Goal: Navigation & Orientation: Find specific page/section

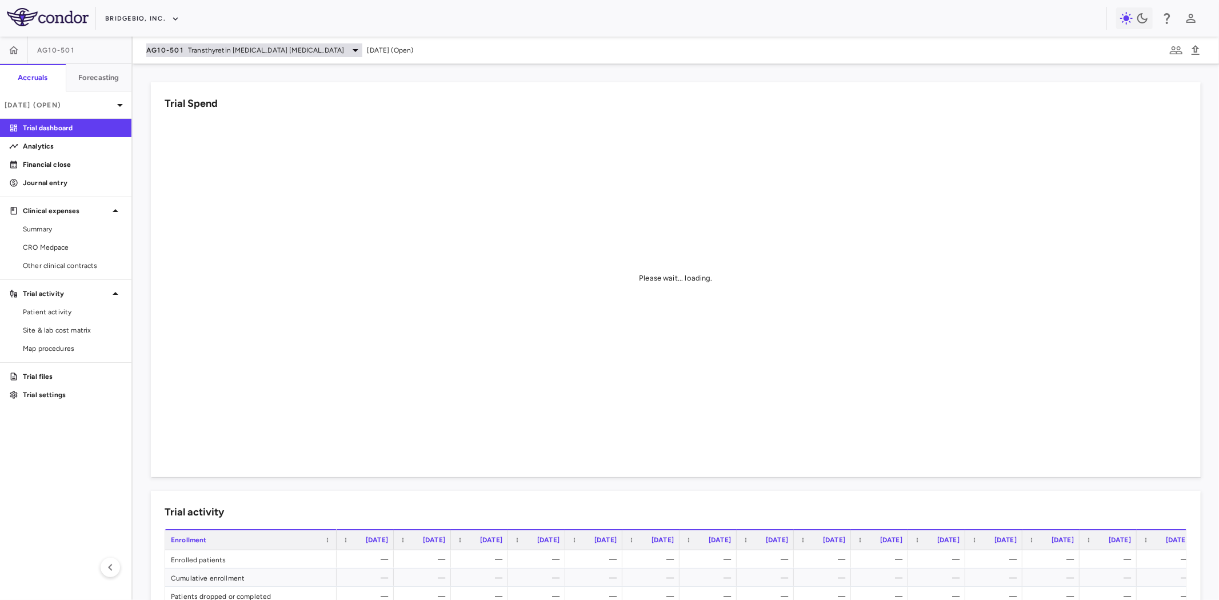
click at [217, 47] on span "Transthyretin [MEDICAL_DATA] [MEDICAL_DATA]" at bounding box center [266, 50] width 156 height 10
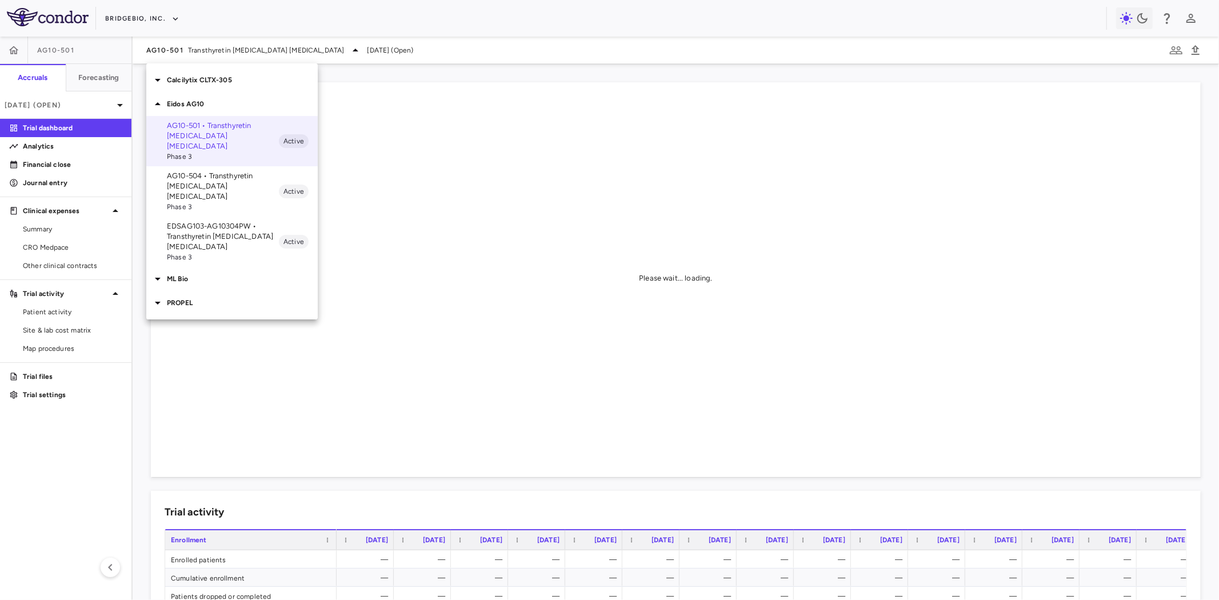
click at [193, 298] on p "PROPEL" at bounding box center [242, 303] width 151 height 10
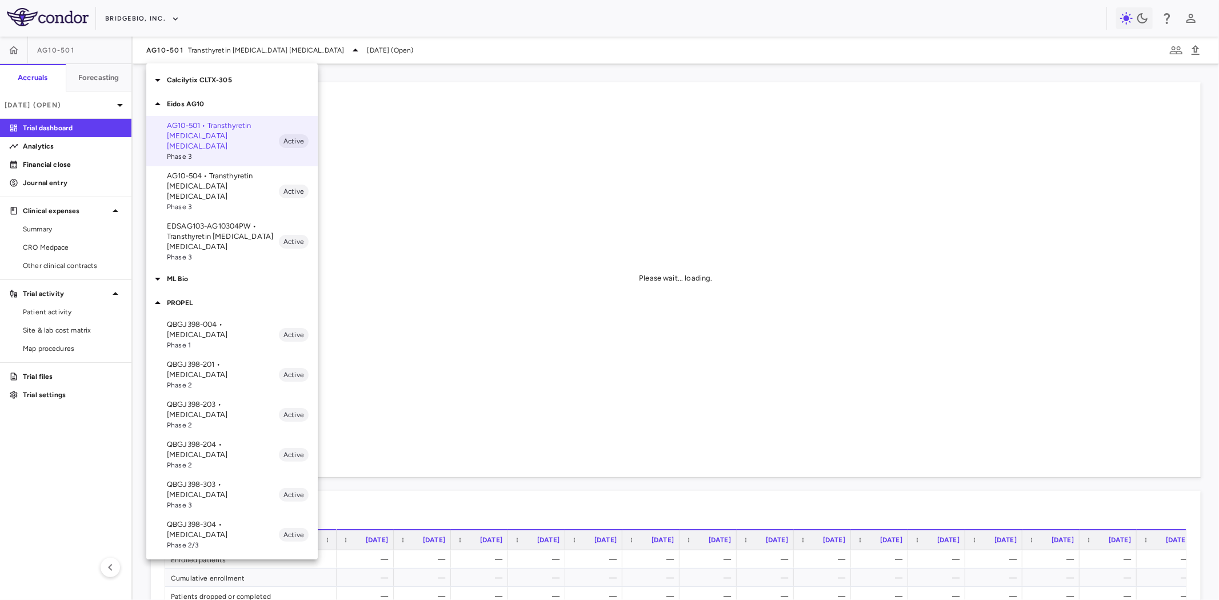
click at [219, 400] on p "QBGJ398-203 • Achondroplasia" at bounding box center [223, 410] width 112 height 21
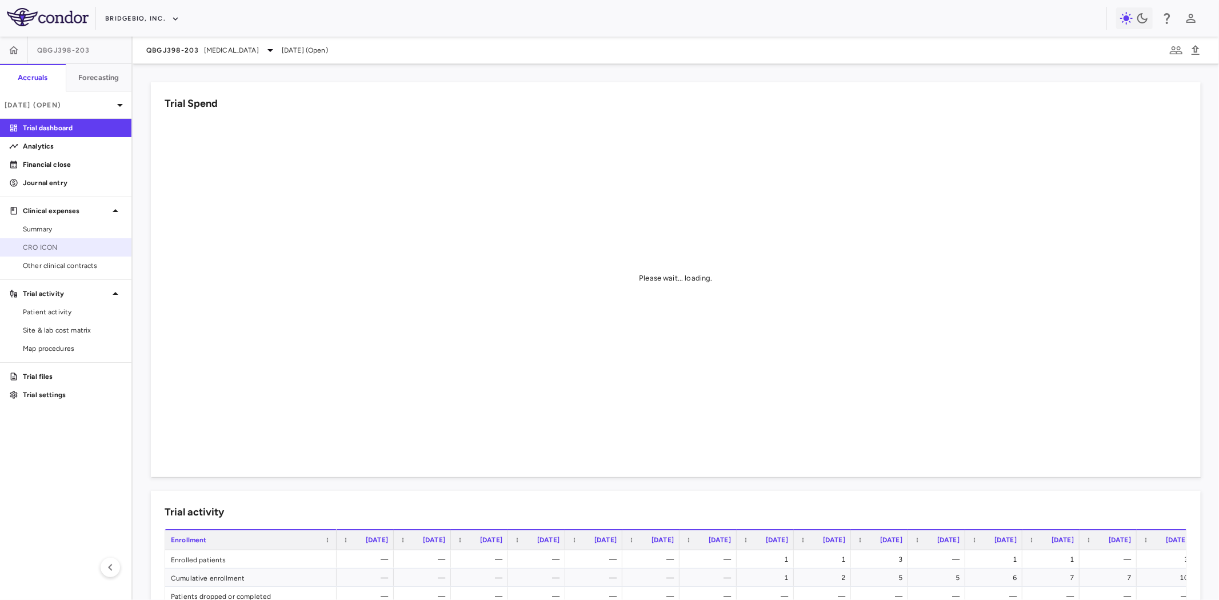
click at [50, 243] on span "CRO ICON" at bounding box center [72, 247] width 99 height 10
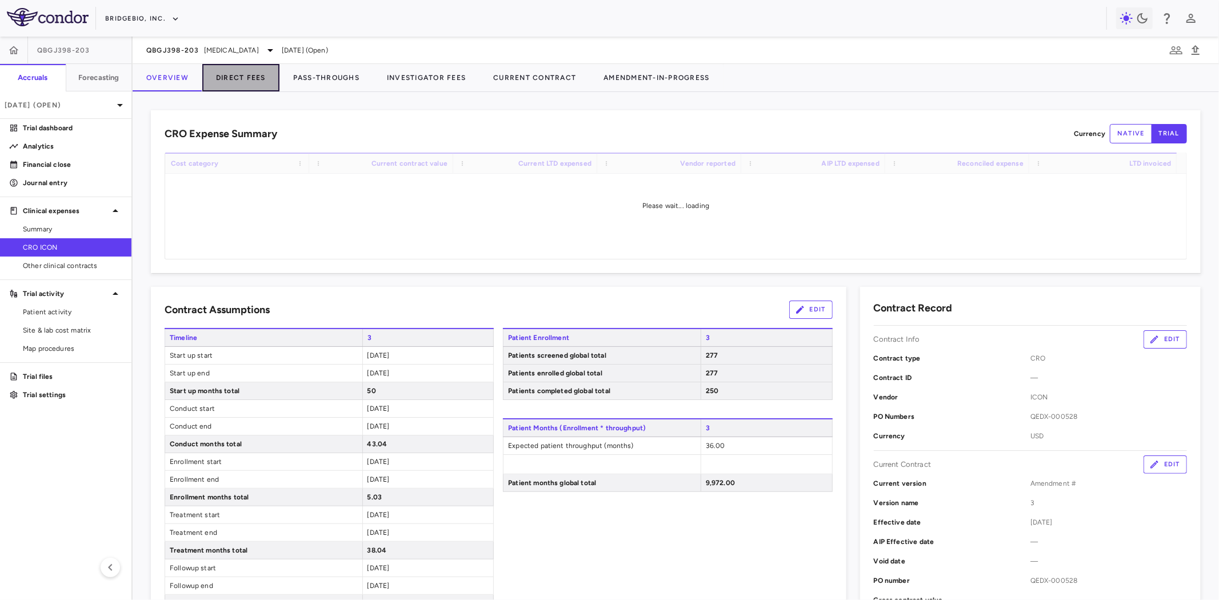
click at [241, 77] on button "Direct Fees" at bounding box center [240, 77] width 77 height 27
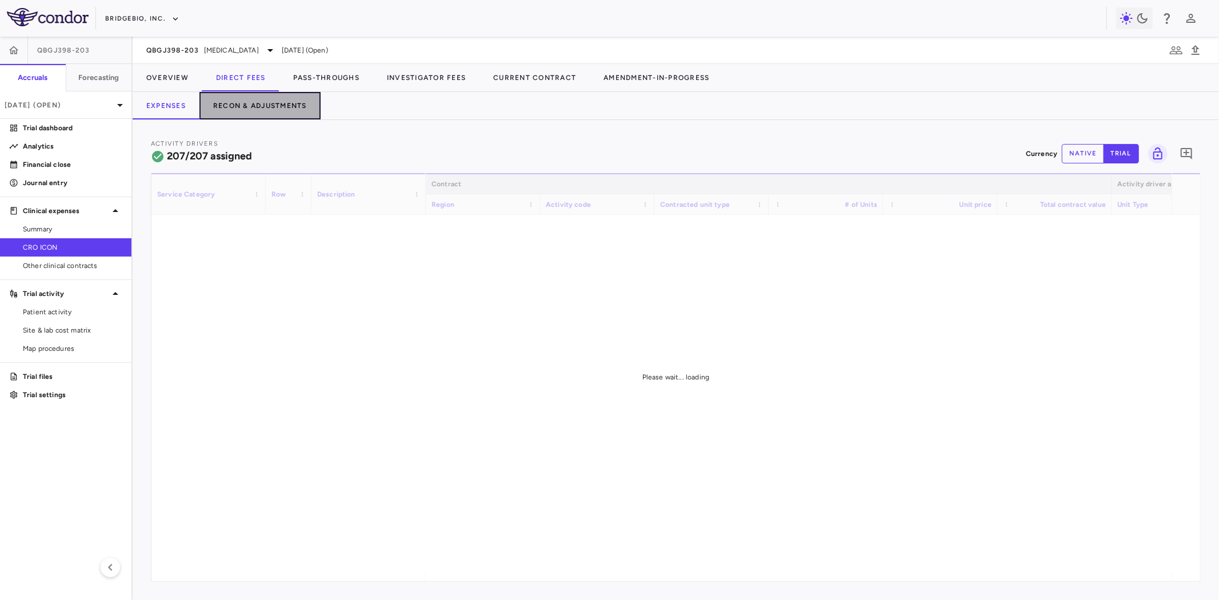
click at [267, 103] on button "Recon & Adjustments" at bounding box center [259, 105] width 121 height 27
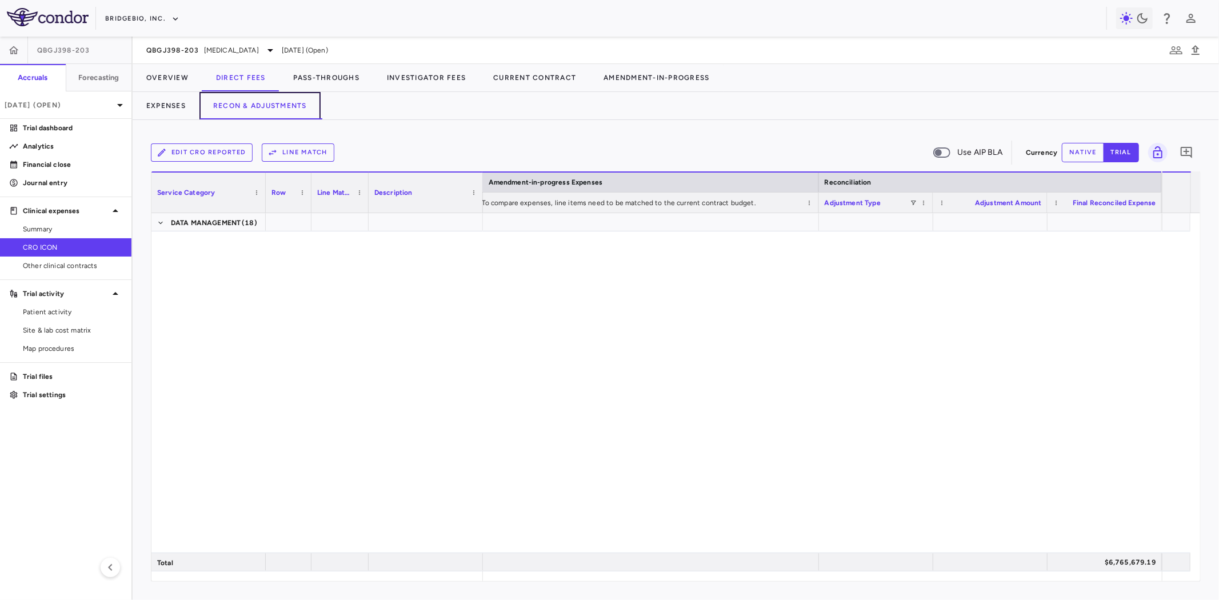
scroll to position [4250, 0]
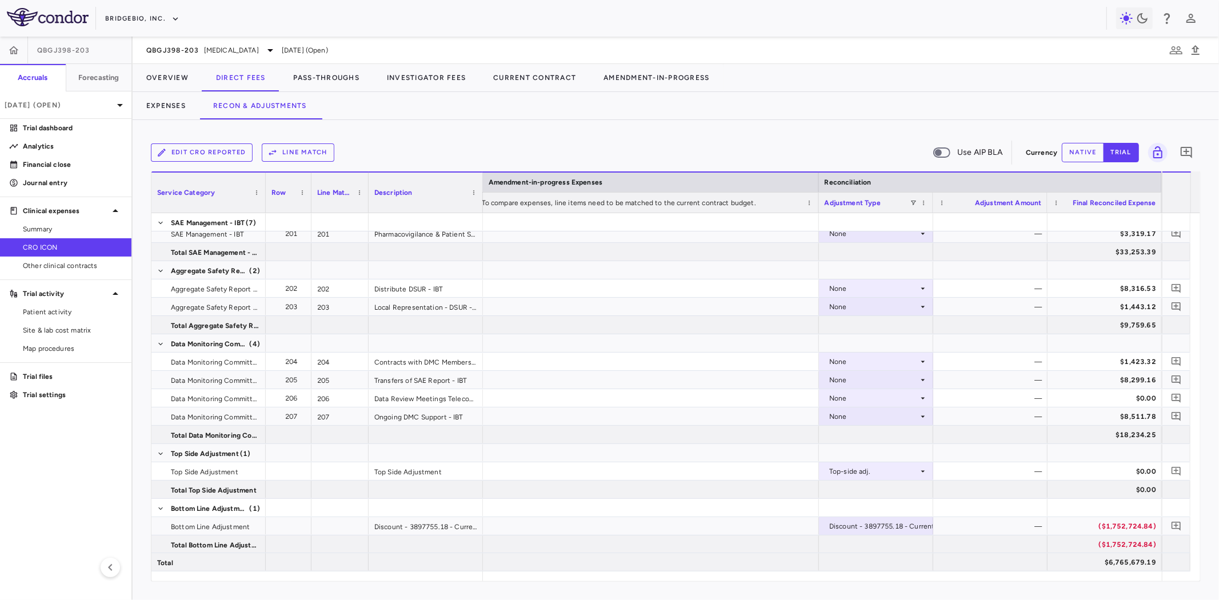
drag, startPoint x: 1086, startPoint y: 152, endPoint x: 1124, endPoint y: 428, distance: 278.1
click at [1086, 151] on button "native" at bounding box center [1083, 152] width 42 height 19
click at [1119, 470] on div "$0.00" at bounding box center [1107, 471] width 98 height 18
click at [1035, 466] on div "$0.00" at bounding box center [993, 471] width 98 height 18
type input "********"
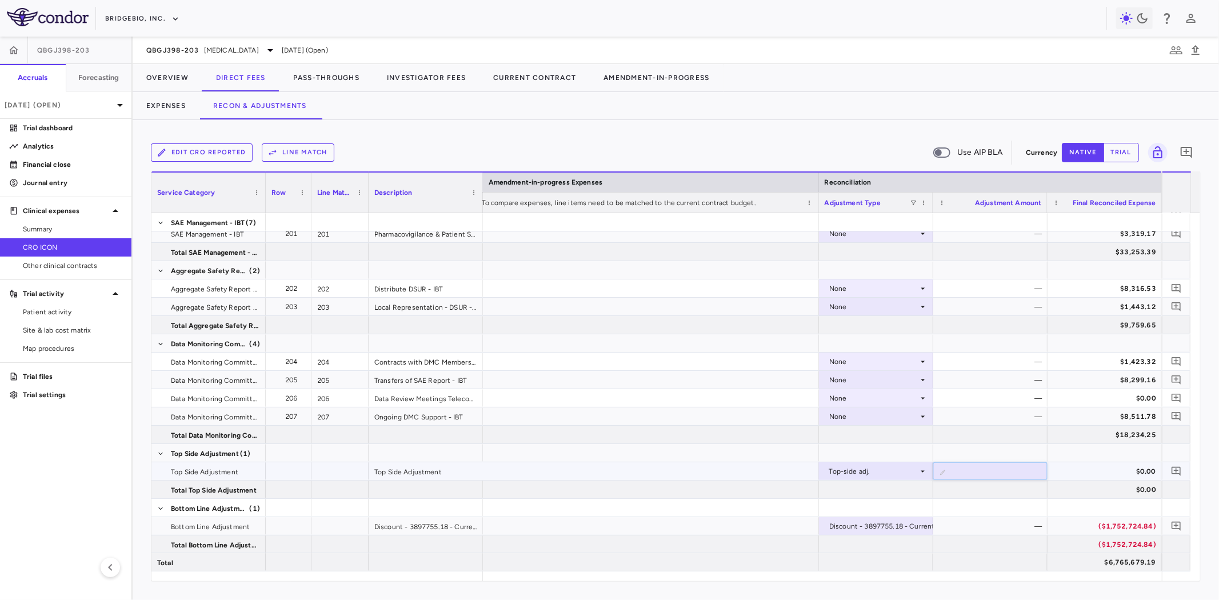
click at [1109, 474] on div "$0.00" at bounding box center [1107, 471] width 98 height 18
click at [1178, 471] on icon "Add comment" at bounding box center [1176, 471] width 11 height 11
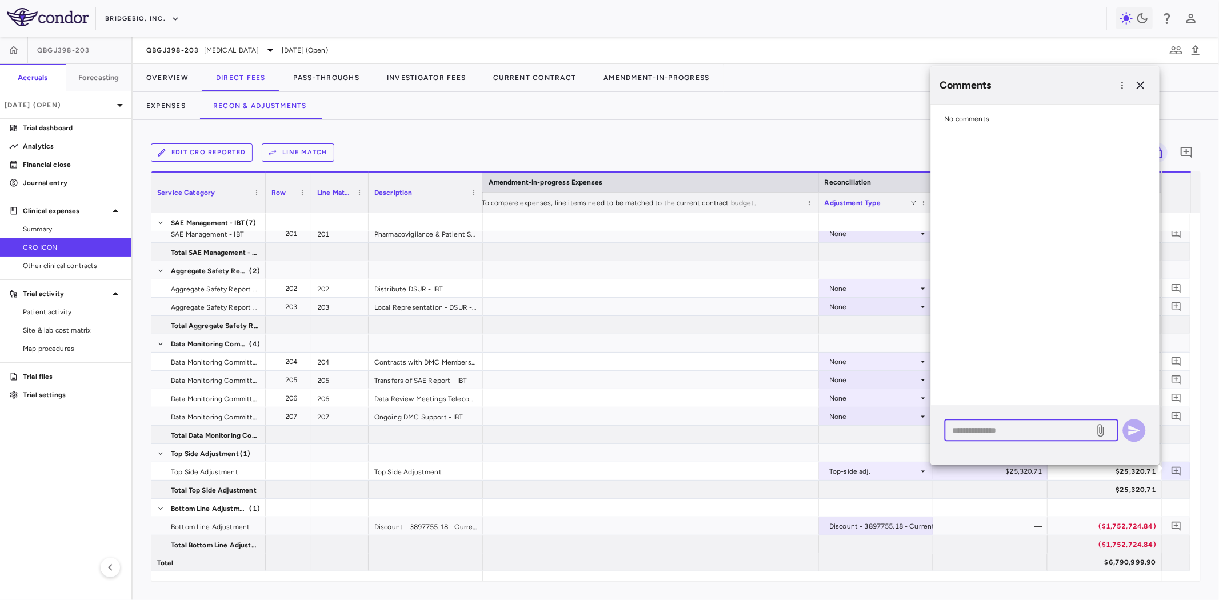
click at [1007, 429] on textarea at bounding box center [1020, 430] width 134 height 13
type textarea "**********"
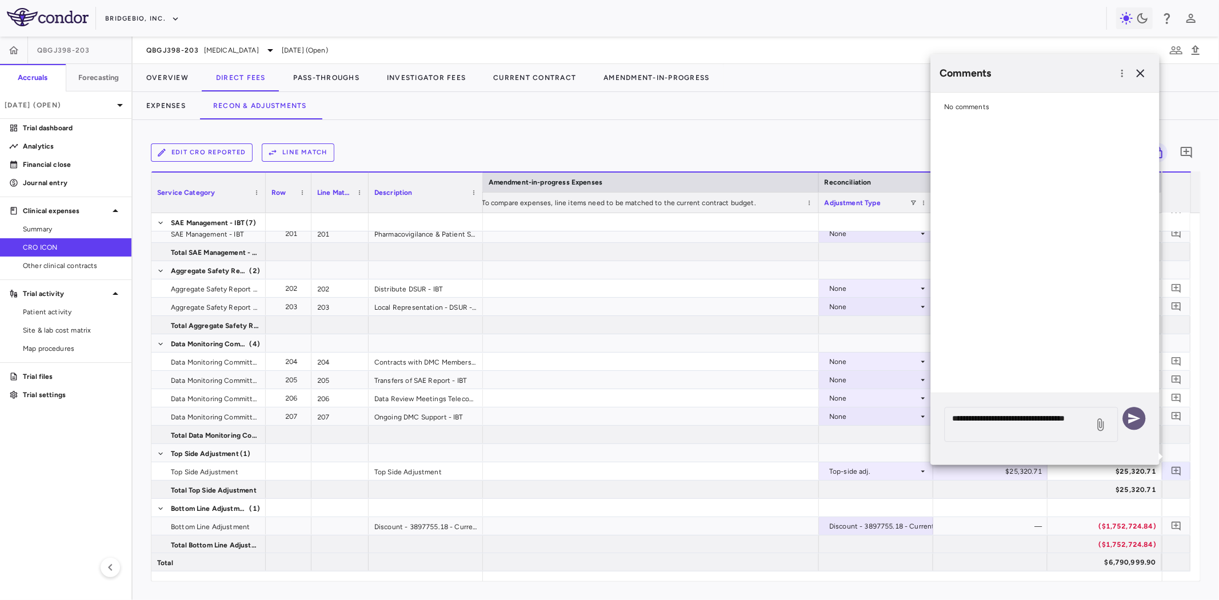
click at [1134, 409] on button "button" at bounding box center [1134, 418] width 23 height 23
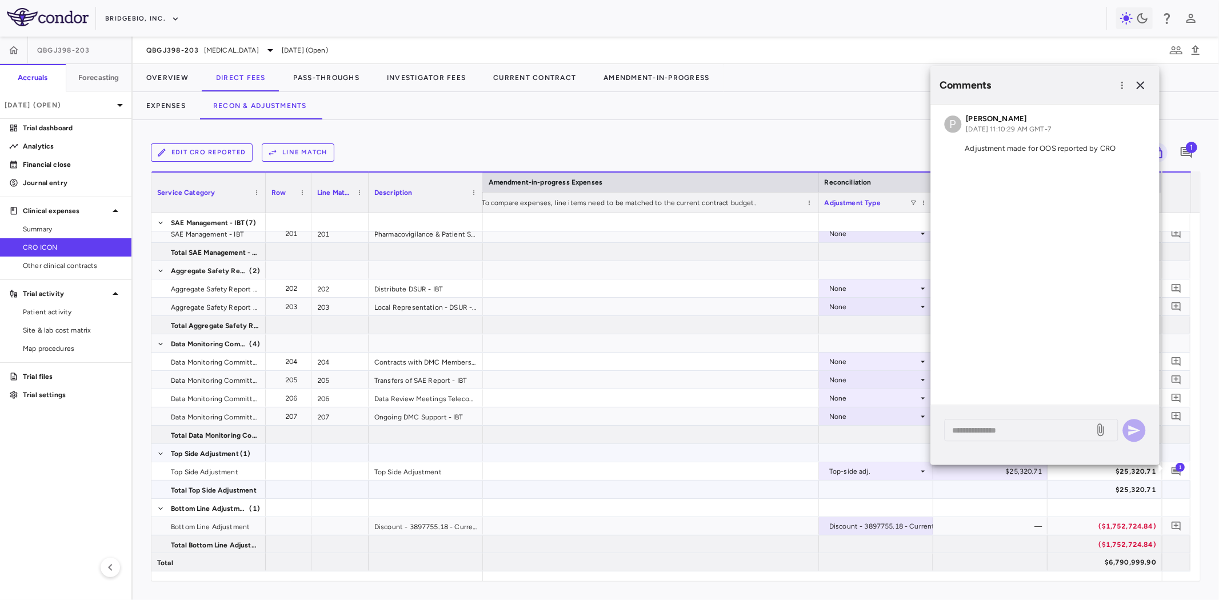
click at [605, 492] on div at bounding box center [647, 490] width 343 height 18
click at [1143, 89] on icon "button" at bounding box center [1141, 85] width 14 height 14
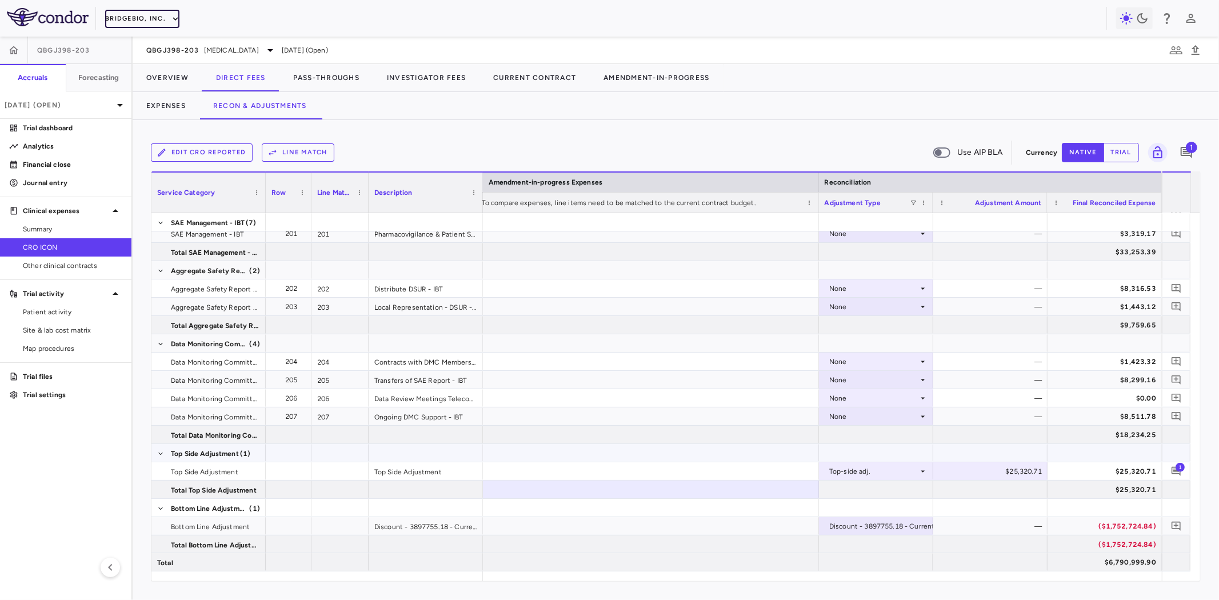
click at [151, 18] on button "BridgeBio, Inc." at bounding box center [142, 19] width 74 height 18
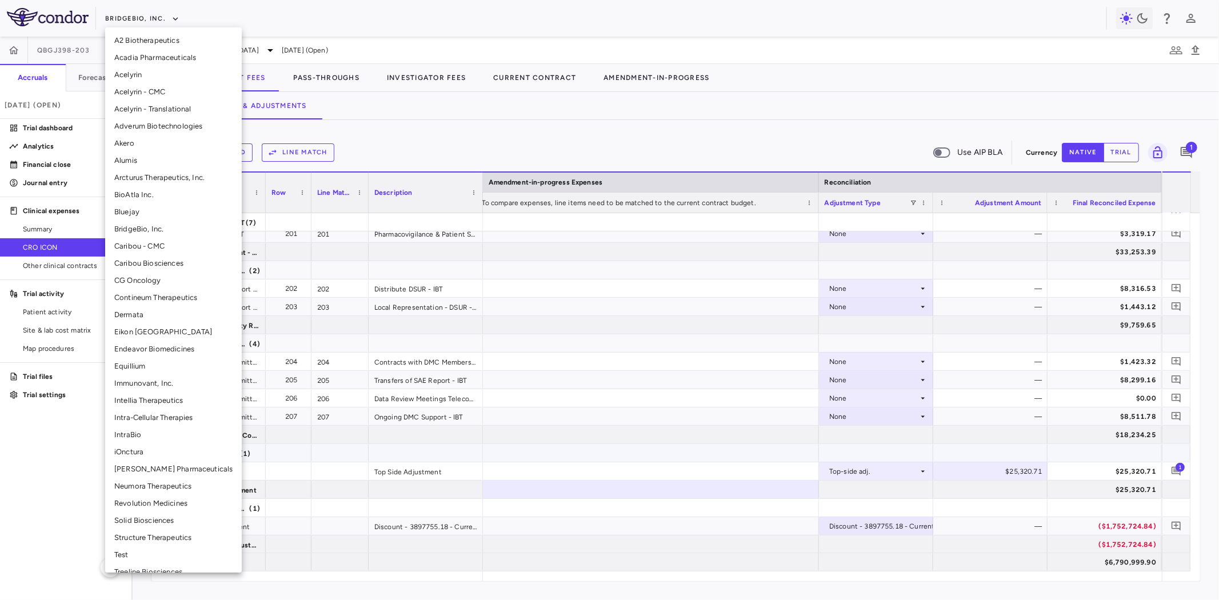
click at [133, 162] on li "Alumis" at bounding box center [173, 160] width 137 height 17
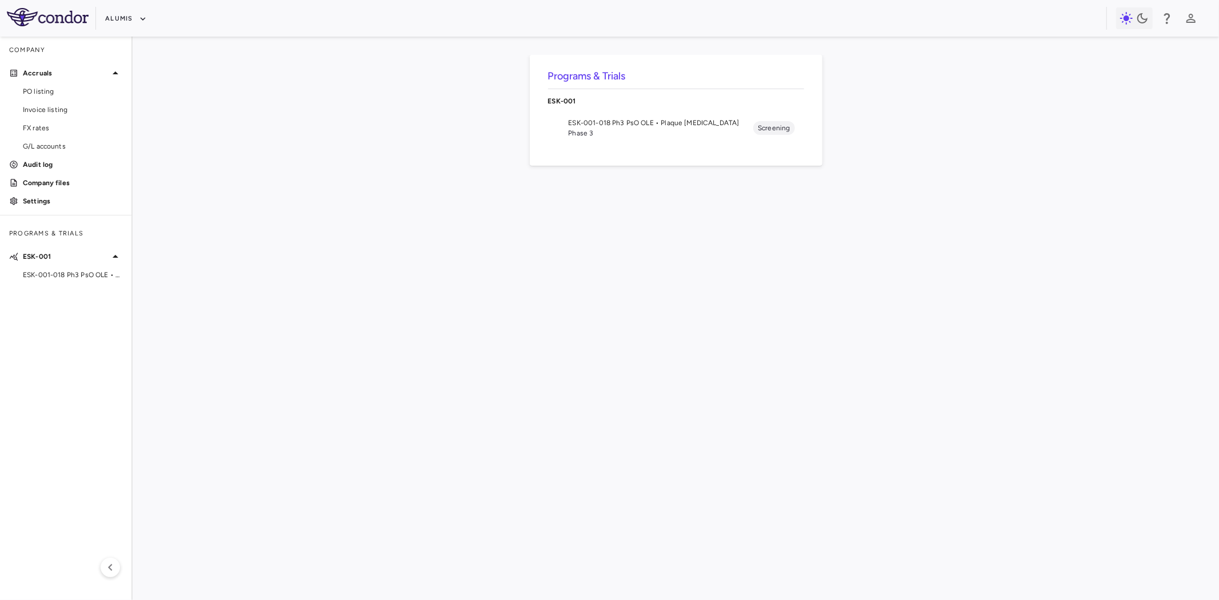
click at [608, 133] on span "Phase 3" at bounding box center [661, 133] width 185 height 10
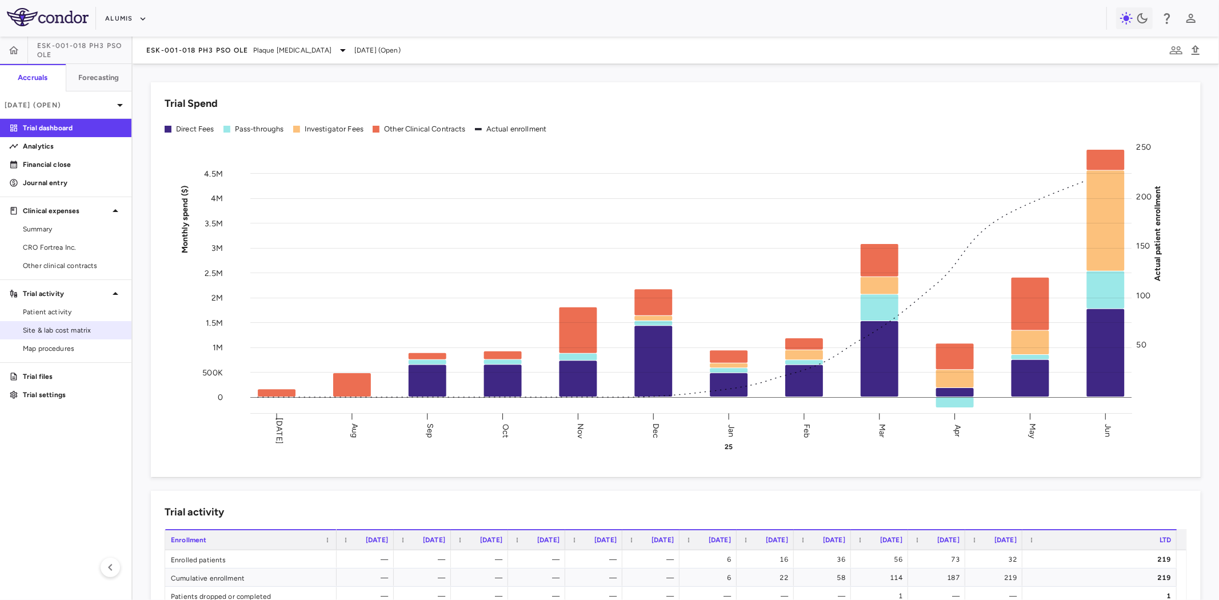
click at [88, 330] on span "Site & lab cost matrix" at bounding box center [72, 330] width 99 height 10
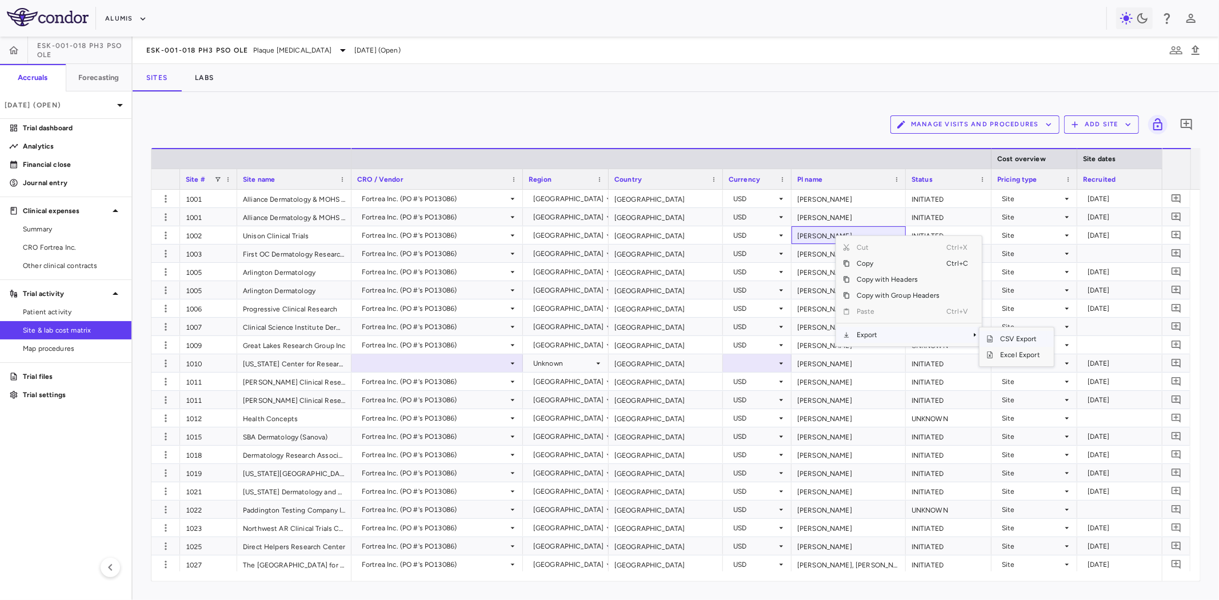
click at [998, 340] on span "CSV Export" at bounding box center [1020, 339] width 54 height 16
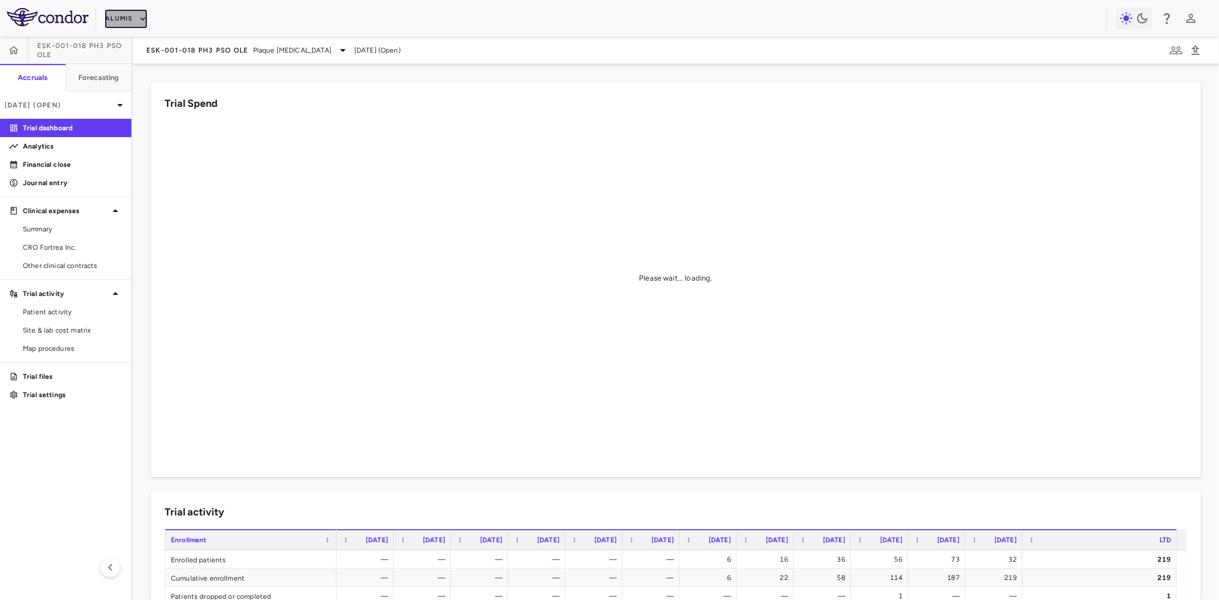
click at [138, 19] on icon "button" at bounding box center [143, 19] width 10 height 10
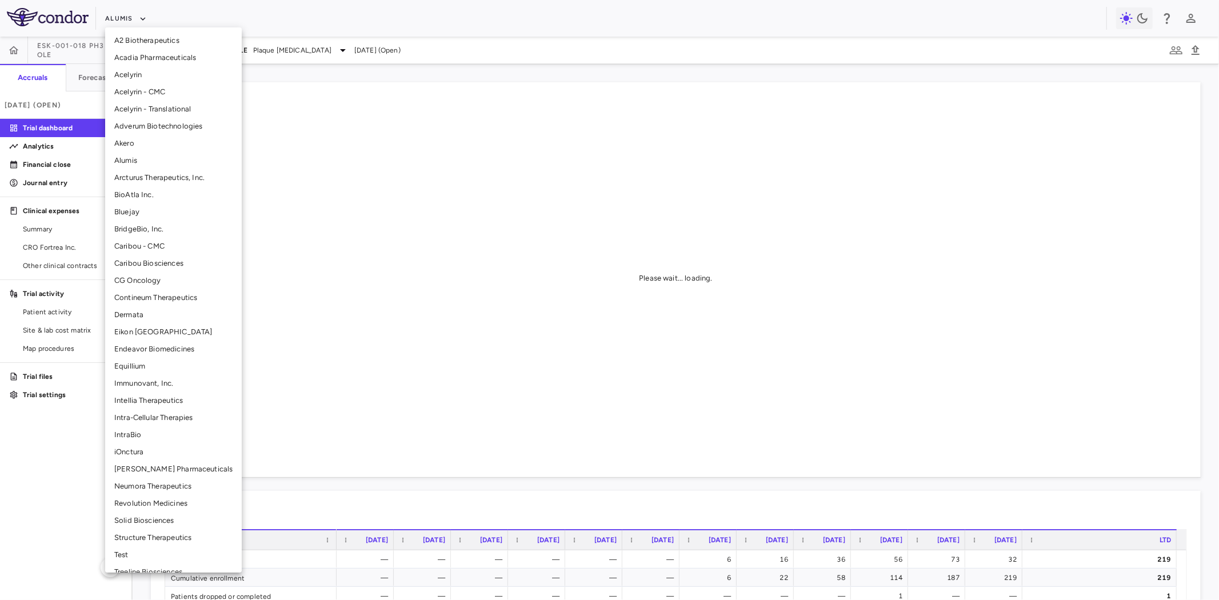
click at [171, 469] on li "[PERSON_NAME] Pharmaceuticals" at bounding box center [173, 469] width 137 height 17
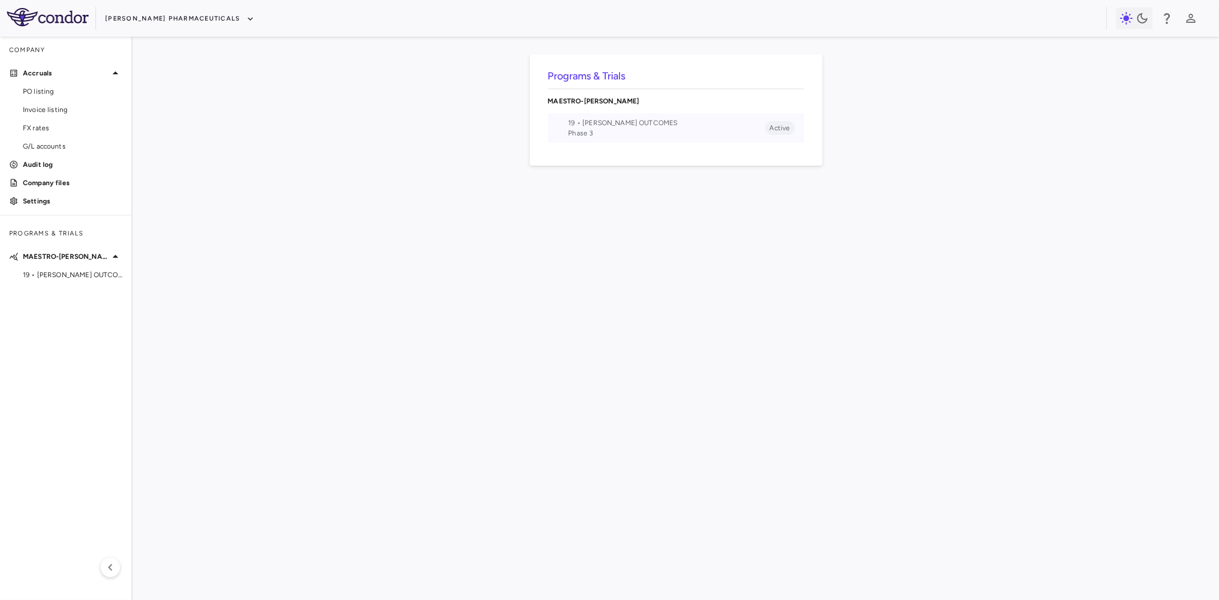
click at [596, 126] on span "19 • [PERSON_NAME] OUTCOMES" at bounding box center [667, 123] width 197 height 10
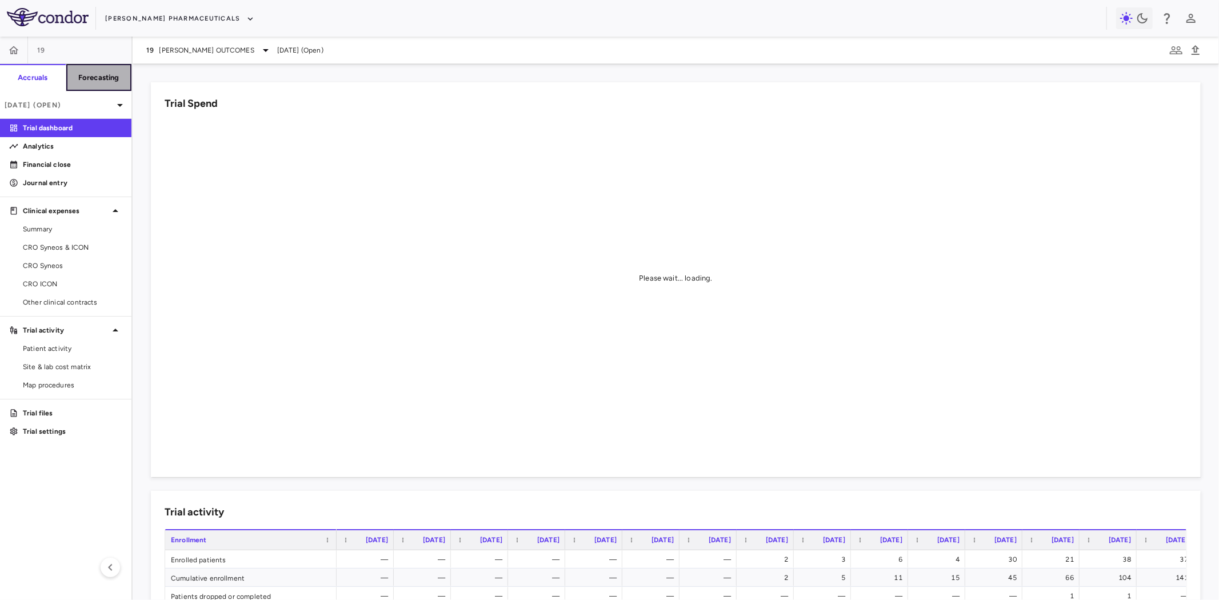
click at [106, 78] on h6 "Forecasting" at bounding box center [98, 78] width 41 height 10
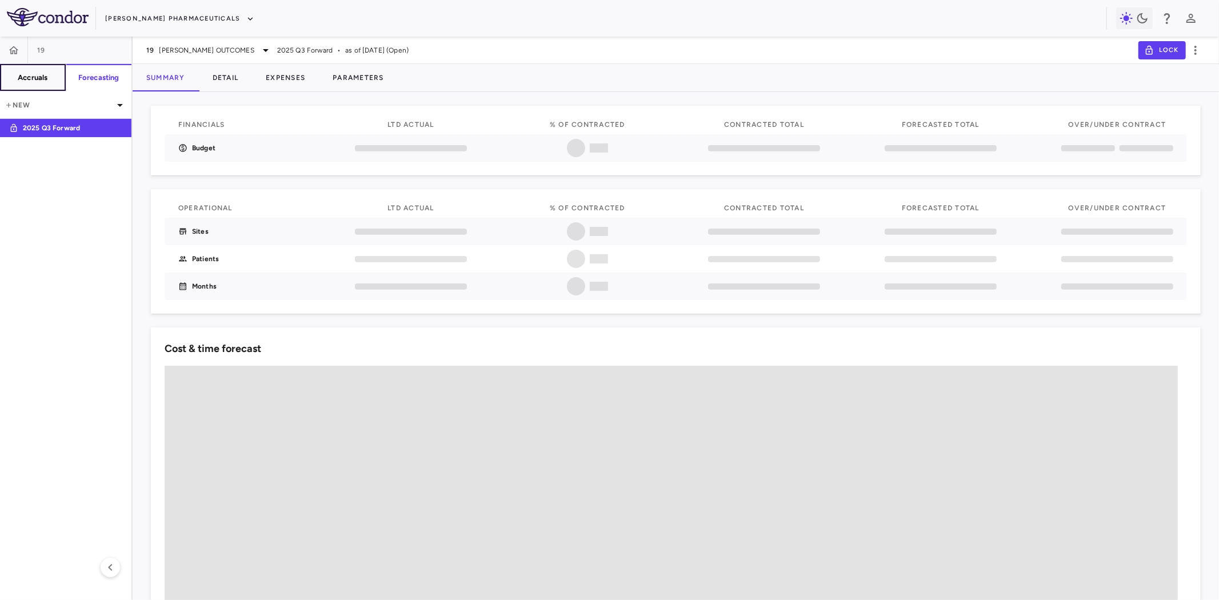
click at [26, 81] on h6 "Accruals" at bounding box center [33, 78] width 30 height 10
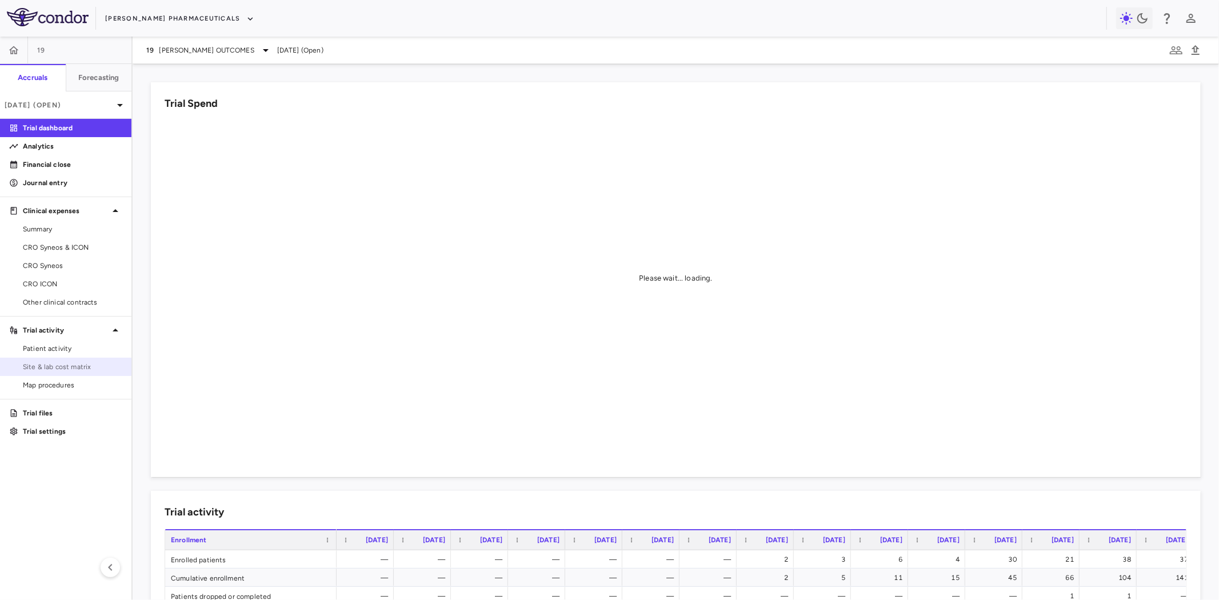
click at [65, 368] on span "Site & lab cost matrix" at bounding box center [72, 367] width 99 height 10
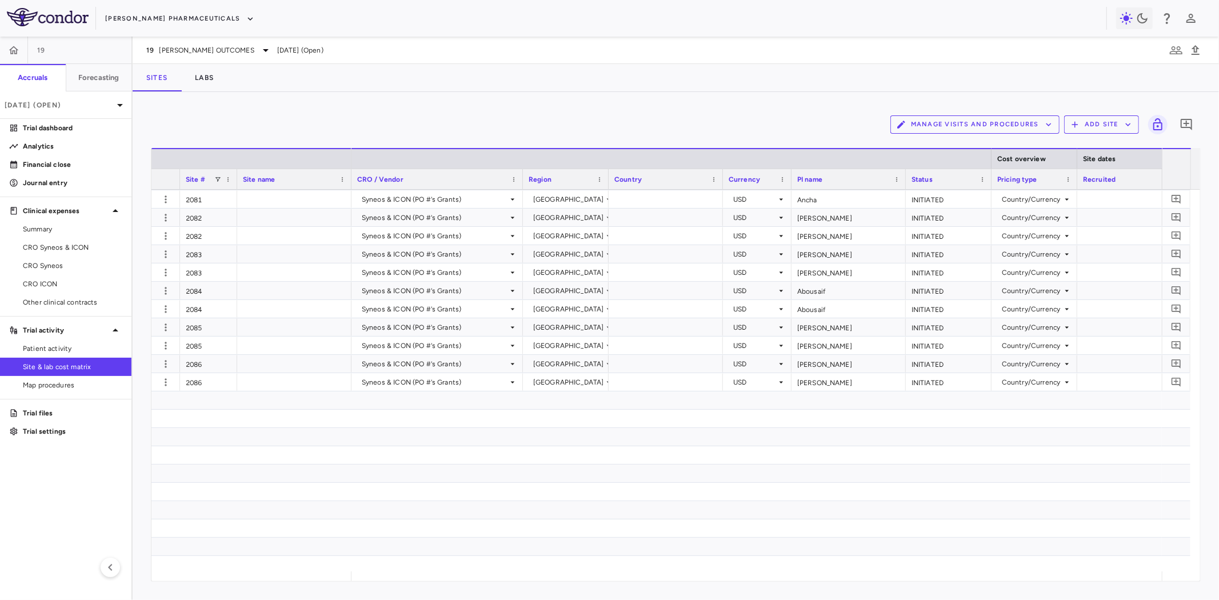
scroll to position [6001, 0]
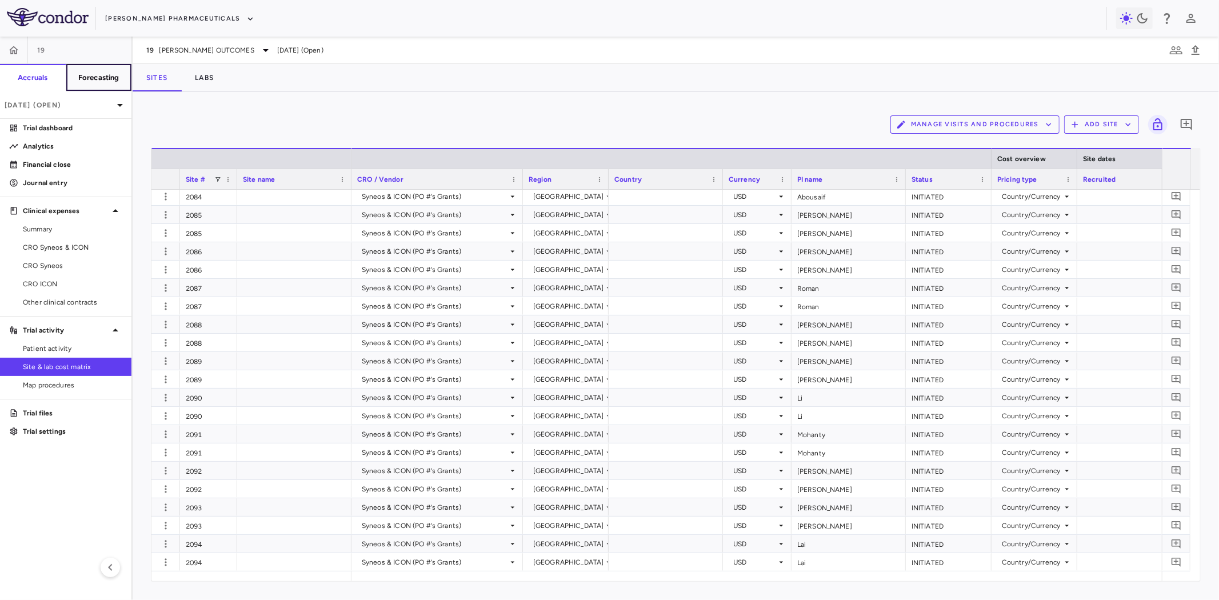
click at [110, 82] on h6 "Forecasting" at bounding box center [98, 78] width 41 height 10
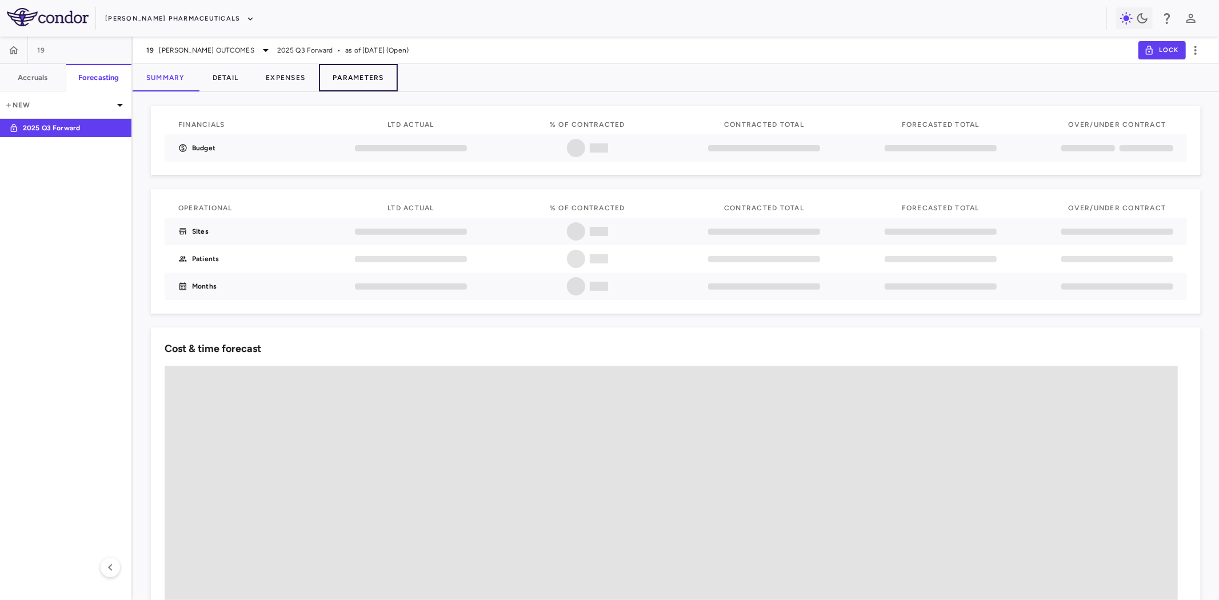
click at [360, 73] on button "Parameters" at bounding box center [358, 77] width 79 height 27
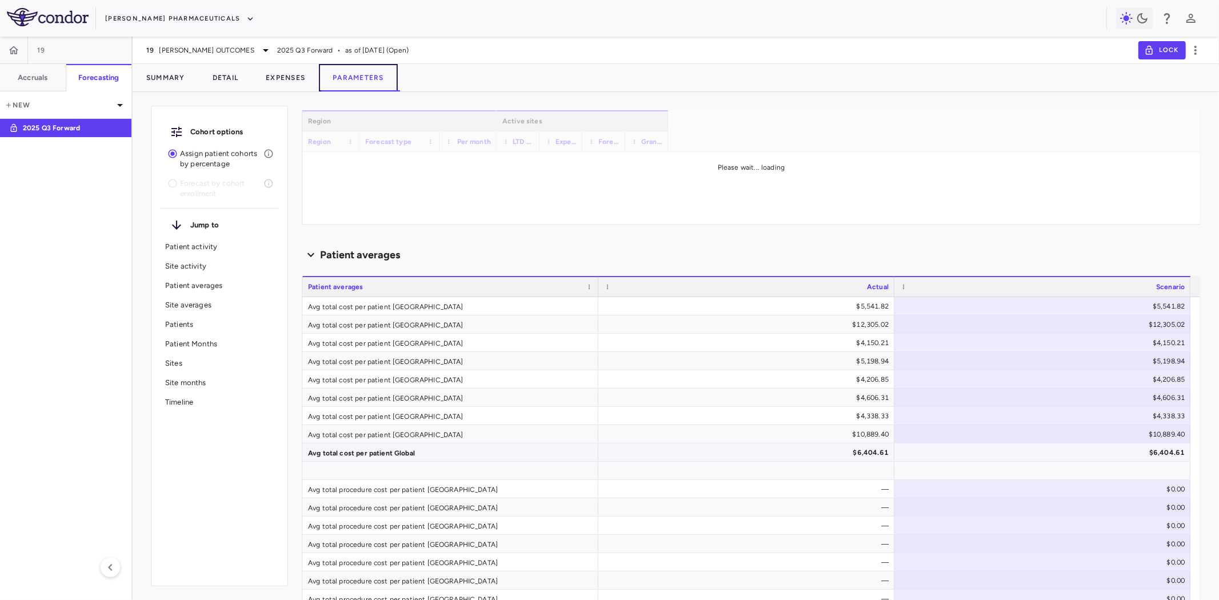
scroll to position [254, 0]
